Goal: Check status: Check status

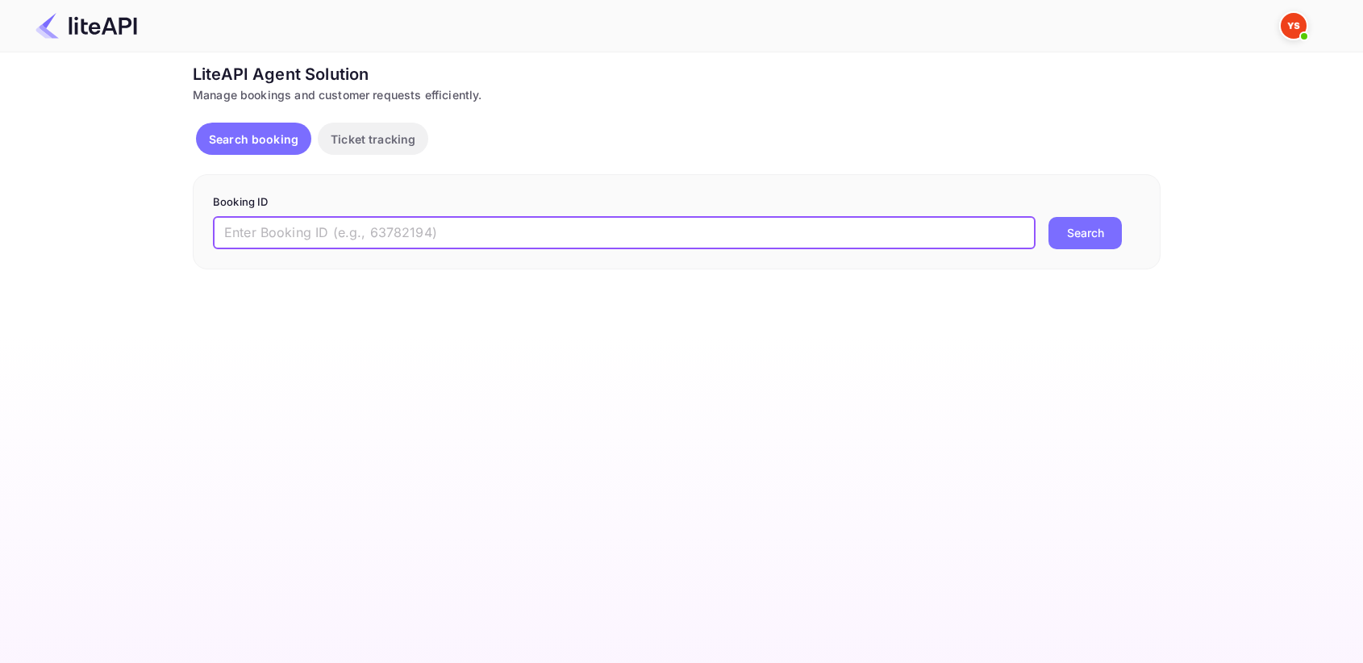
click at [405, 236] on input "text" at bounding box center [624, 233] width 823 height 32
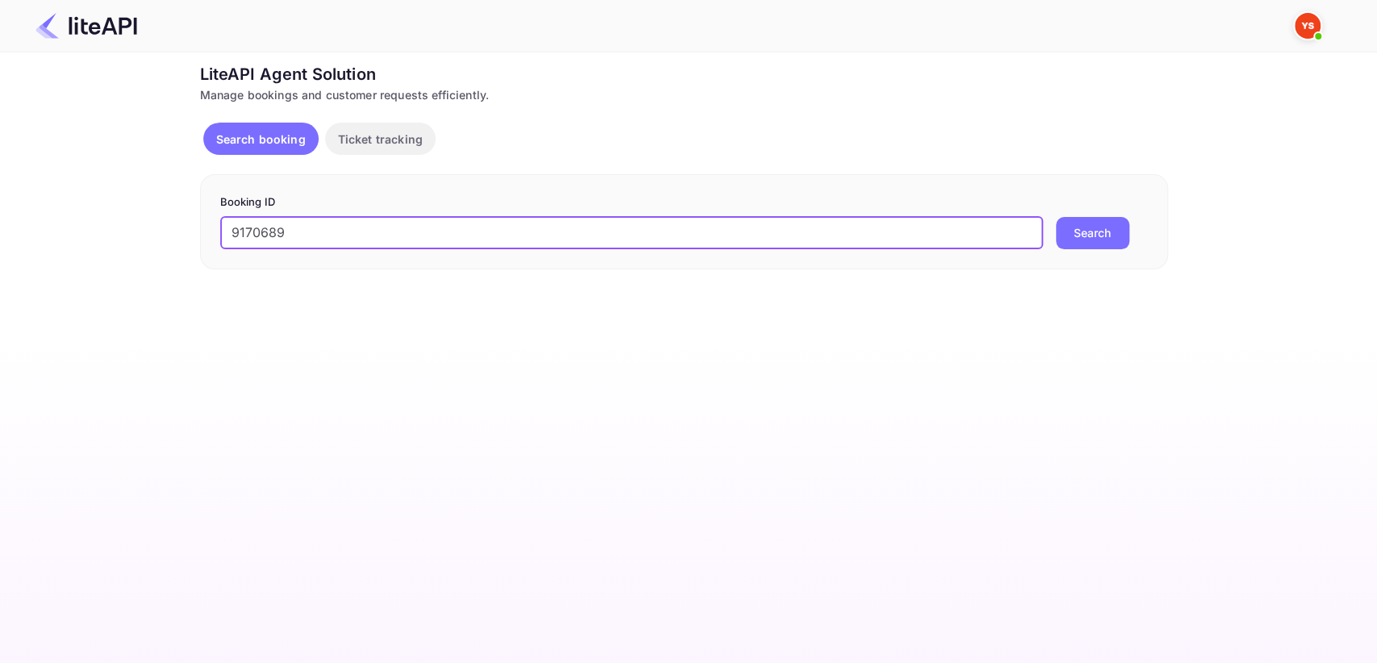
type input "9170689"
click at [1067, 229] on button "Search" at bounding box center [1092, 233] width 73 height 32
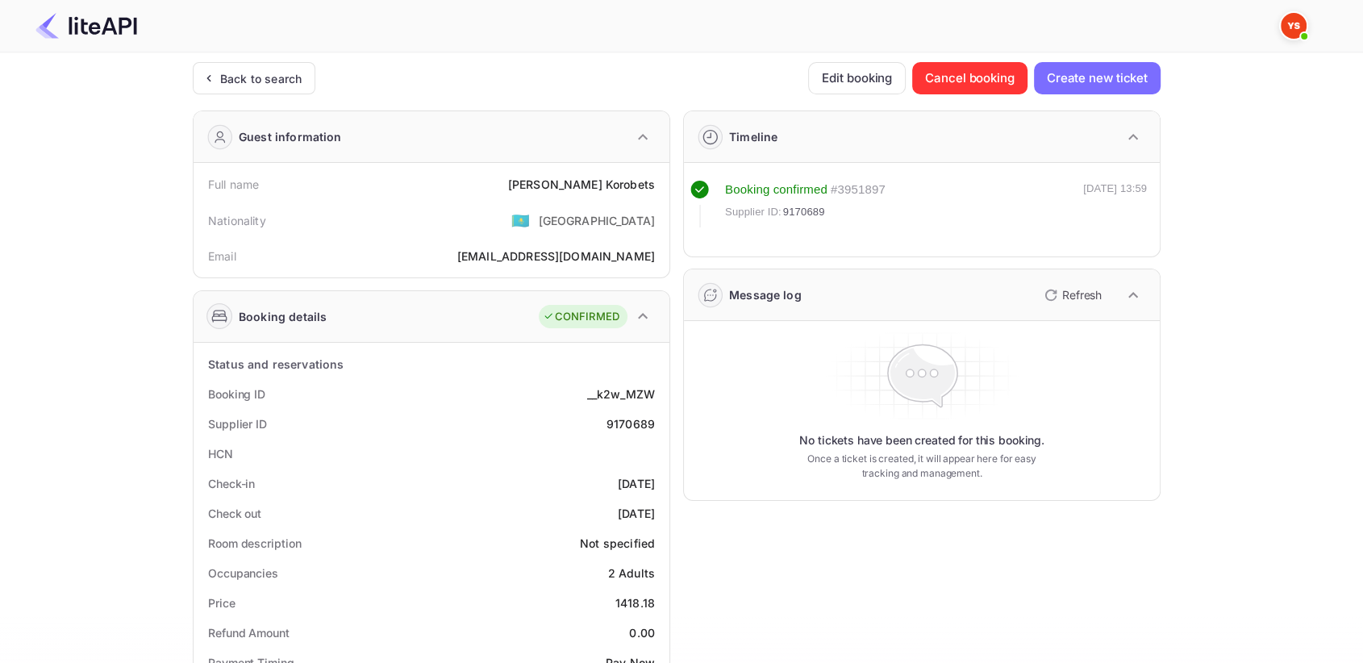
click at [642, 421] on div "9170689" at bounding box center [630, 423] width 48 height 17
copy div "9170689"
drag, startPoint x: 561, startPoint y: 185, endPoint x: 665, endPoint y: 184, distance: 104.0
click at [665, 184] on div "Full name [PERSON_NAME] Nationality 🇰🇿 [DEMOGRAPHIC_DATA] Email [EMAIL_ADDRESS]…" at bounding box center [432, 220] width 476 height 115
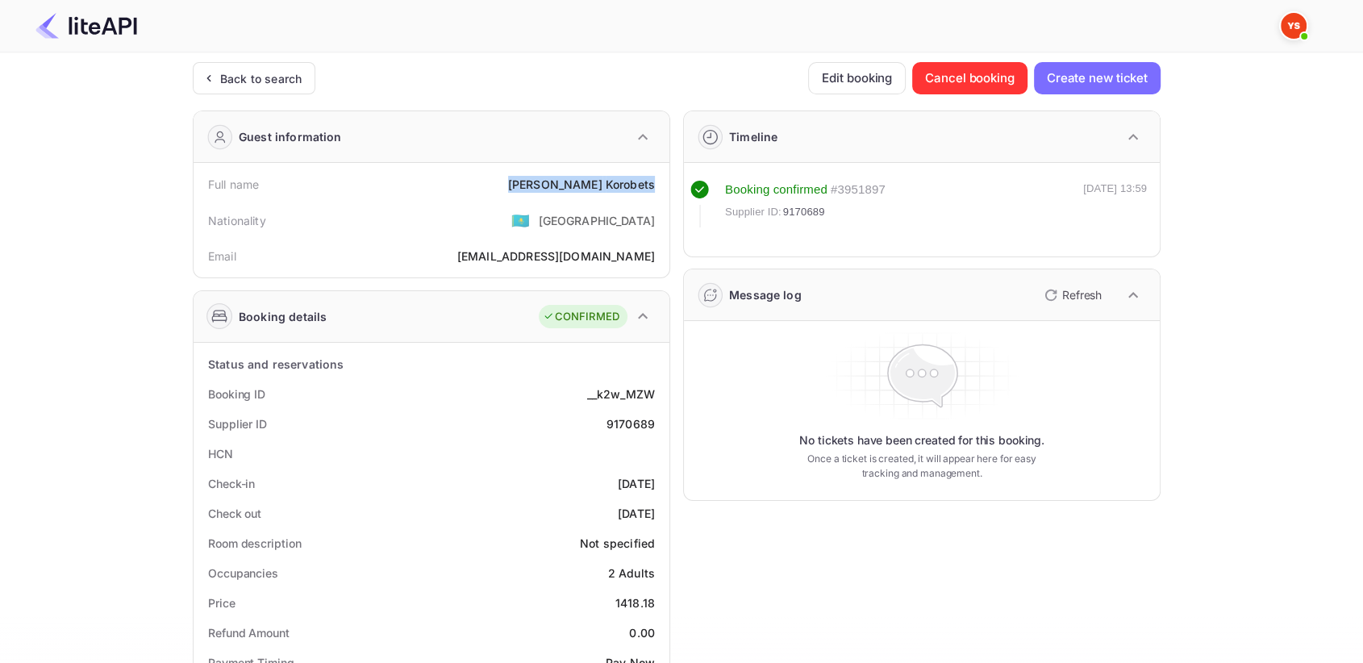
copy div "[PERSON_NAME]"
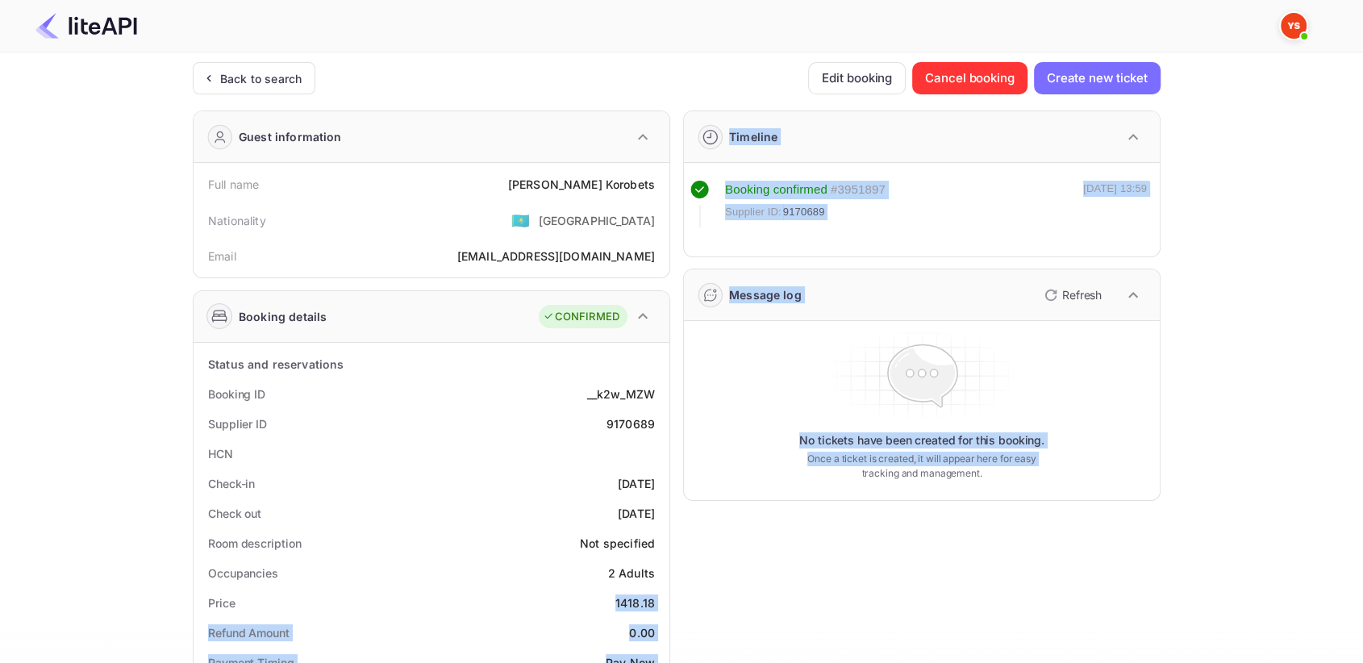
drag, startPoint x: 613, startPoint y: 597, endPoint x: 671, endPoint y: 595, distance: 58.1
click at [671, 595] on div "Guest information Full name [PERSON_NAME] Nationality 🇰🇿 [DEMOGRAPHIC_DATA] Ema…" at bounding box center [670, 671] width 981 height 1146
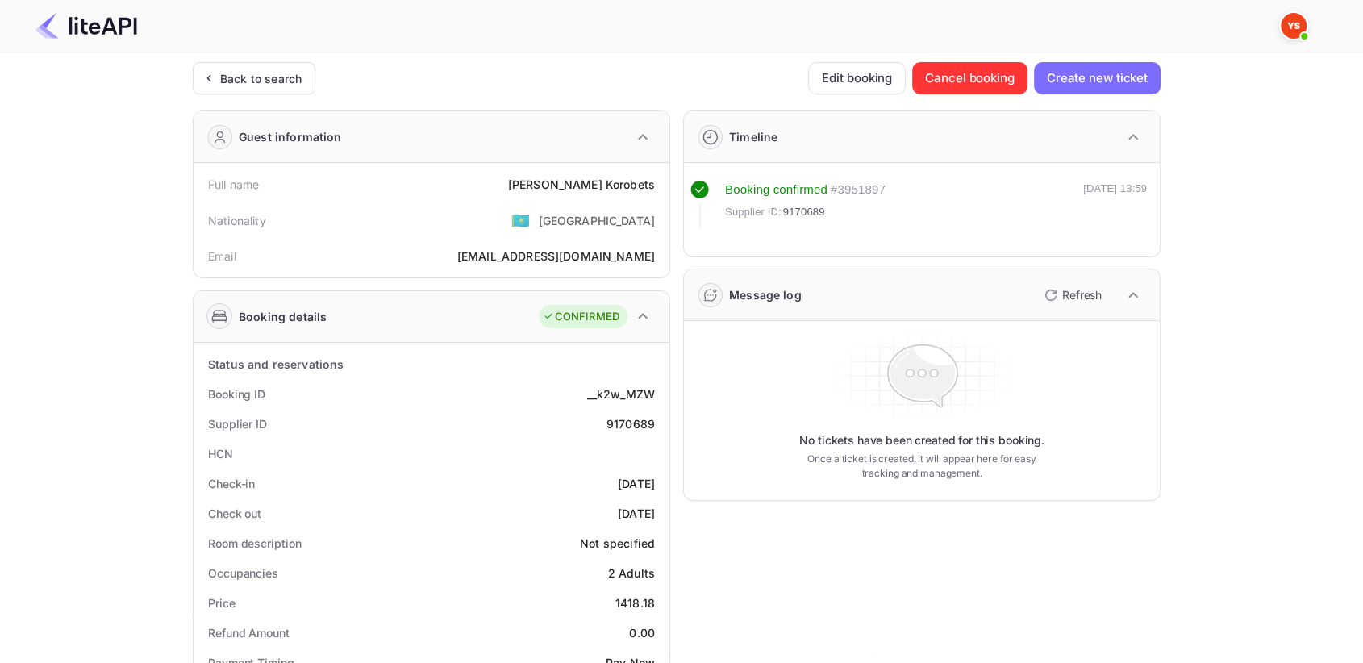
click at [566, 581] on div "Occupancies 2 Adults" at bounding box center [431, 573] width 463 height 30
drag, startPoint x: 616, startPoint y: 600, endPoint x: 661, endPoint y: 599, distance: 45.2
click at [661, 599] on div "Price 1418.18" at bounding box center [431, 603] width 463 height 30
copy div "1418.18"
